Goal: Information Seeking & Learning: Find specific fact

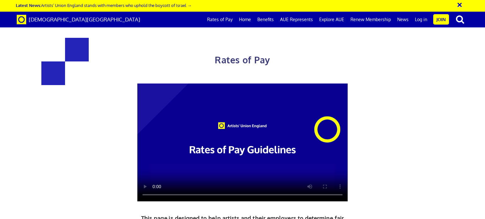
scroll to position [266, 0]
drag, startPoint x: 304, startPoint y: 107, endPoint x: 340, endPoint y: 107, distance: 36.0
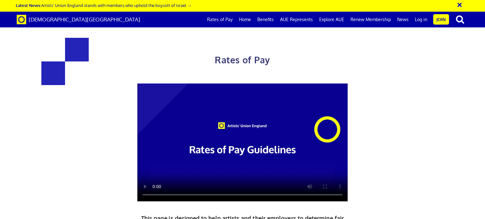
drag, startPoint x: 301, startPoint y: 137, endPoint x: 347, endPoint y: 137, distance: 46.7
drag, startPoint x: 142, startPoint y: 118, endPoint x: 177, endPoint y: 120, distance: 34.8
